Goal: Use online tool/utility: Utilize a website feature to perform a specific function

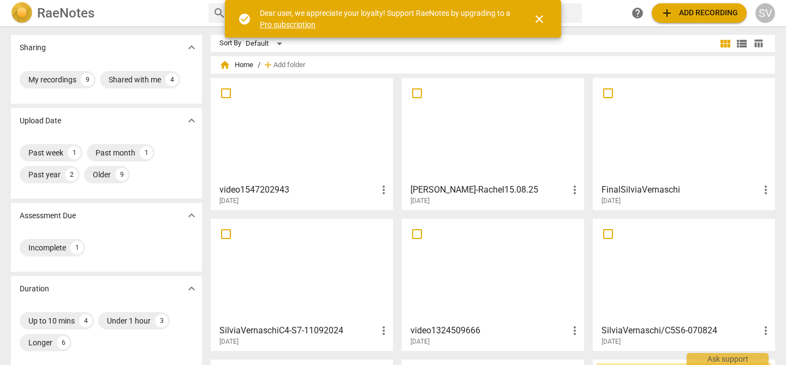
click at [293, 141] on div at bounding box center [301, 130] width 175 height 97
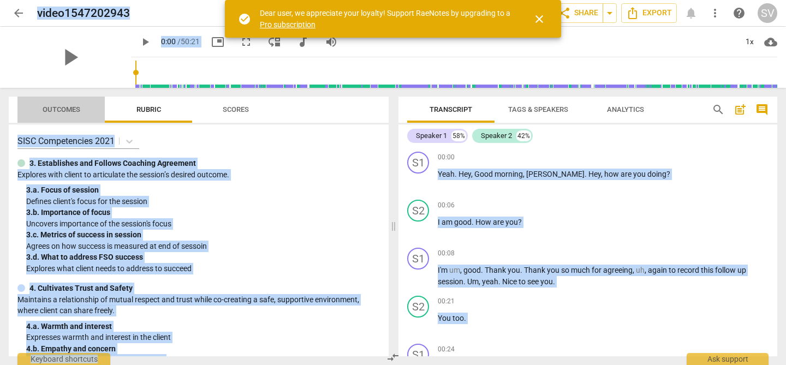
click at [64, 109] on span "Outcomes" at bounding box center [62, 109] width 38 height 8
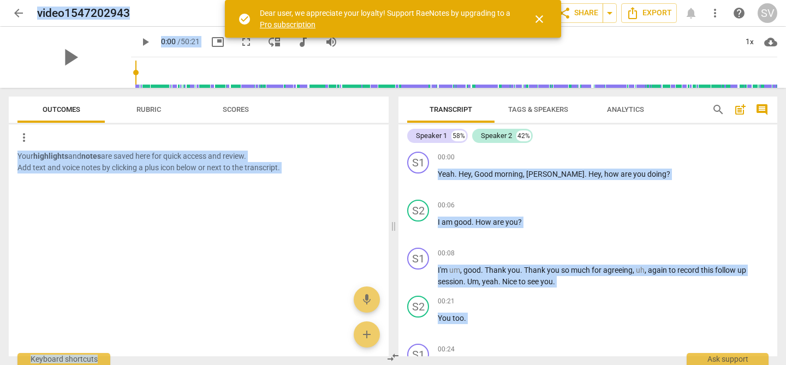
click at [132, 112] on span "Rubric" at bounding box center [148, 110] width 51 height 15
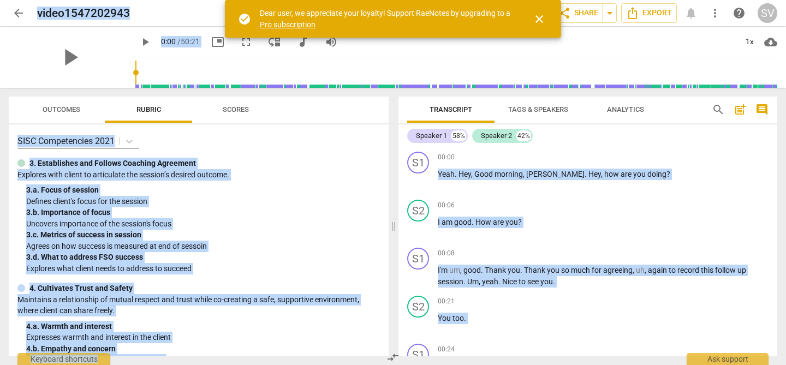
click at [242, 104] on span "Scores" at bounding box center [236, 110] width 52 height 15
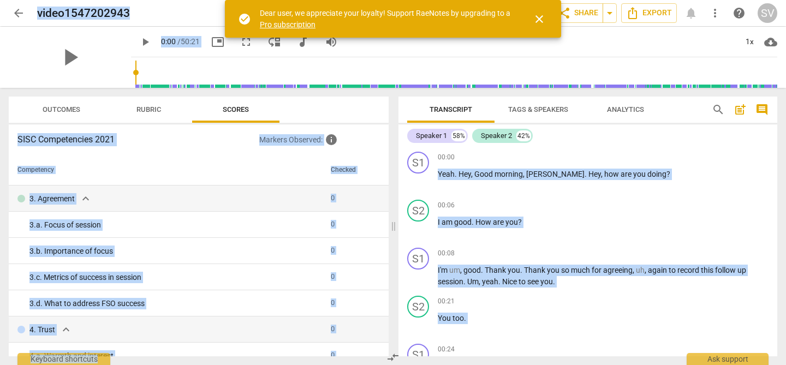
click at [543, 15] on span "close" at bounding box center [539, 19] width 13 height 13
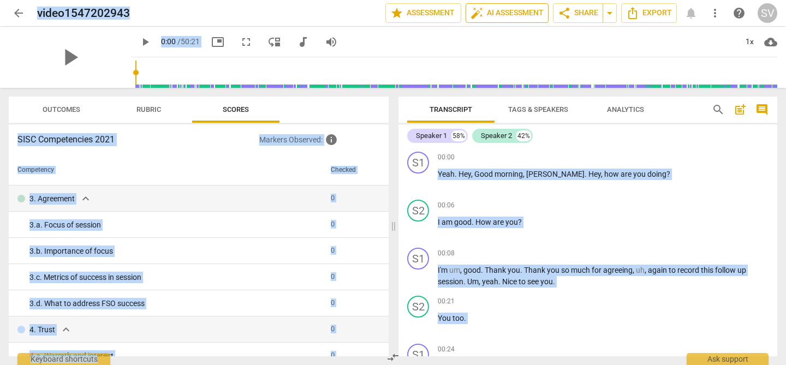
click at [518, 13] on span "auto_fix_high AI Assessment" at bounding box center [506, 13] width 73 height 13
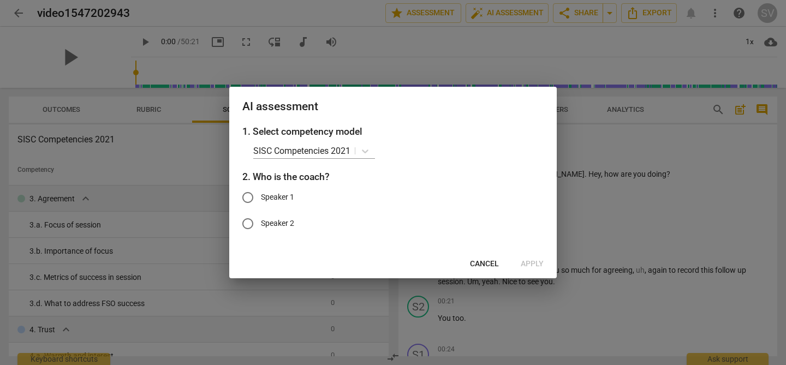
click at [279, 195] on span "Speaker 1" at bounding box center [277, 197] width 33 height 11
click at [261, 195] on input "Speaker 1" at bounding box center [248, 197] width 26 height 26
radio input "true"
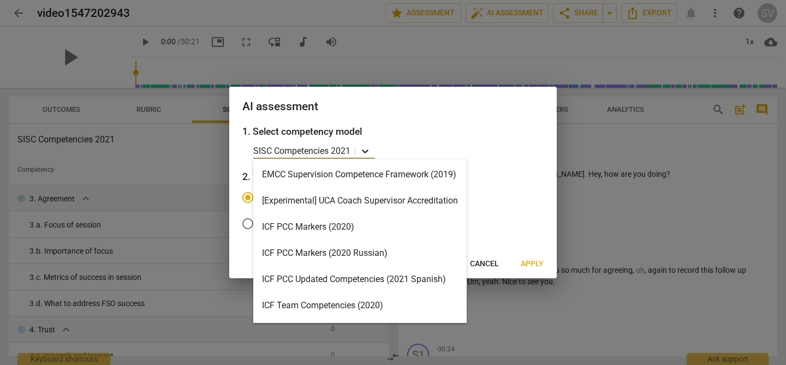
click at [368, 151] on icon at bounding box center [365, 152] width 7 height 4
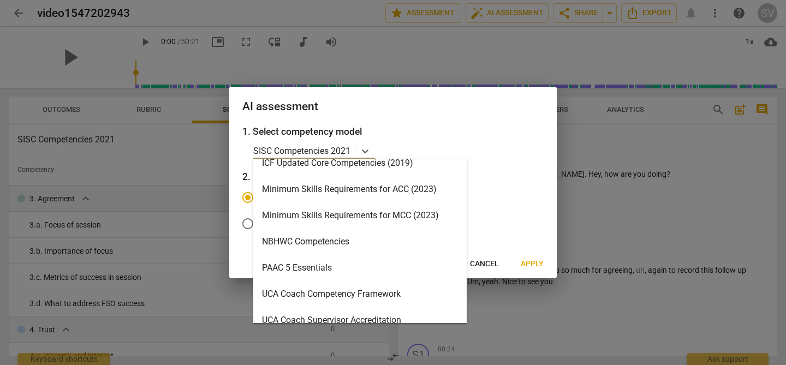
scroll to position [286, 0]
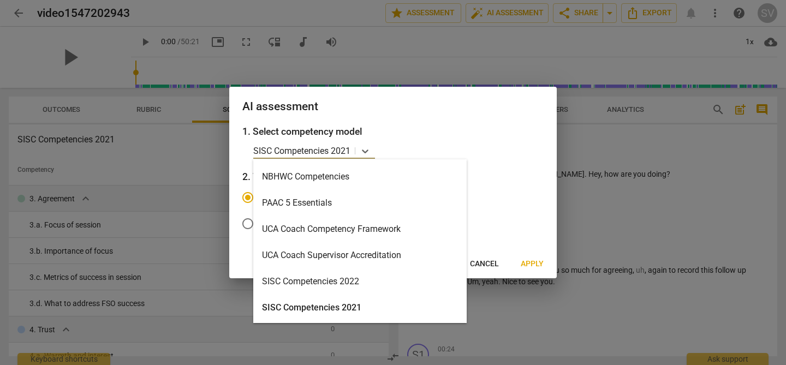
click at [345, 290] on div "SISC Competencies 2022" at bounding box center [359, 282] width 213 height 26
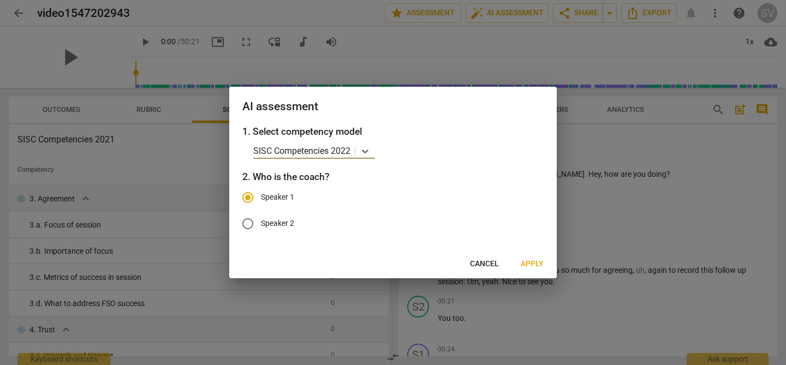
click at [531, 266] on span "Apply" at bounding box center [532, 264] width 23 height 11
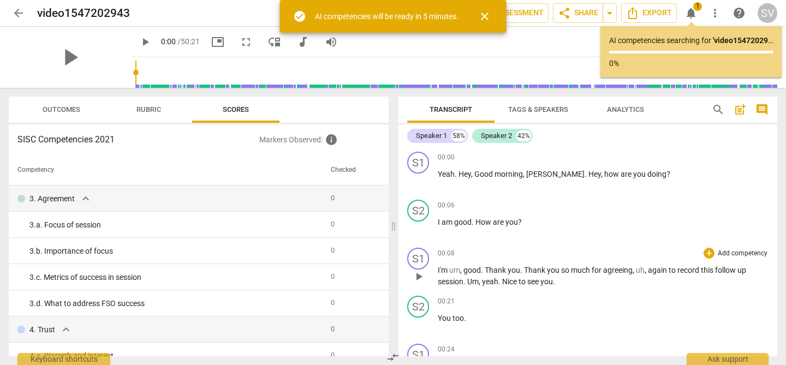
scroll to position [0, 0]
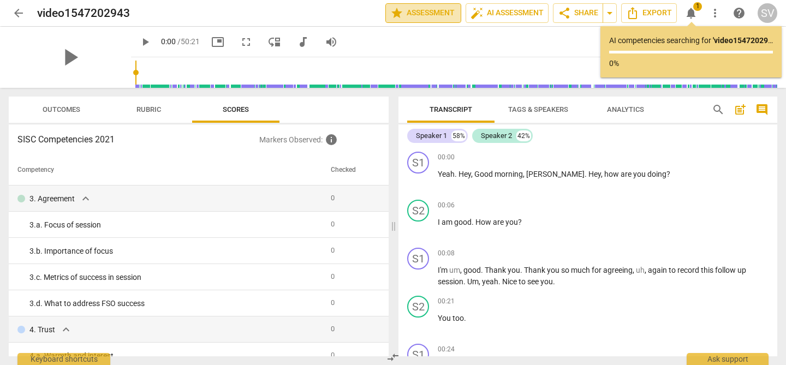
click at [426, 16] on span "star Assessment" at bounding box center [423, 13] width 66 height 13
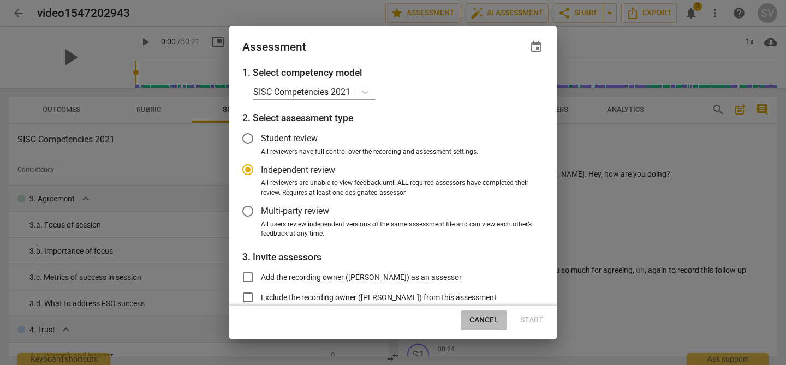
click at [482, 320] on span "Cancel" at bounding box center [483, 320] width 29 height 11
radio input "false"
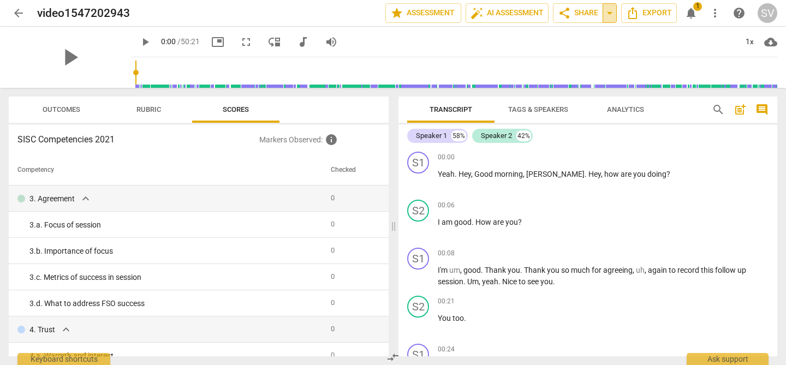
click at [612, 14] on span "arrow_drop_down" at bounding box center [609, 13] width 13 height 13
click at [636, 41] on div "play_arrow 0:00 / 50:21 picture_in_picture fullscreen move_down audiotrack volu…" at bounding box center [454, 42] width 646 height 31
